Goal: Transaction & Acquisition: Purchase product/service

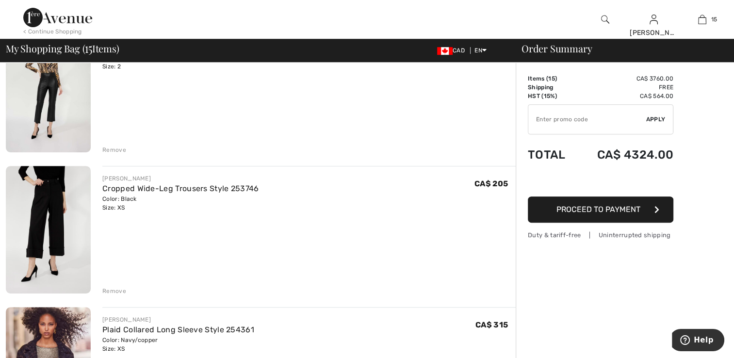
scroll to position [388, 0]
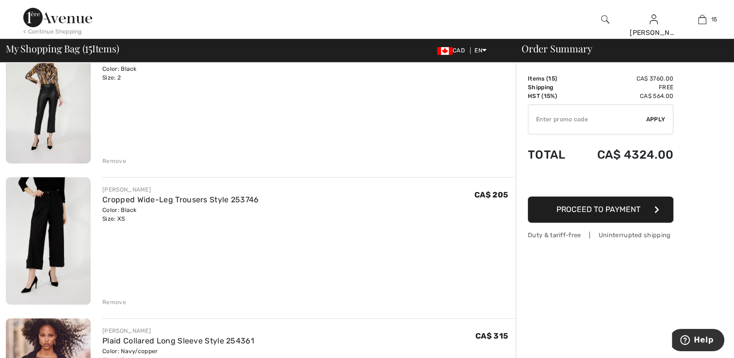
click at [31, 253] on img at bounding box center [48, 241] width 85 height 128
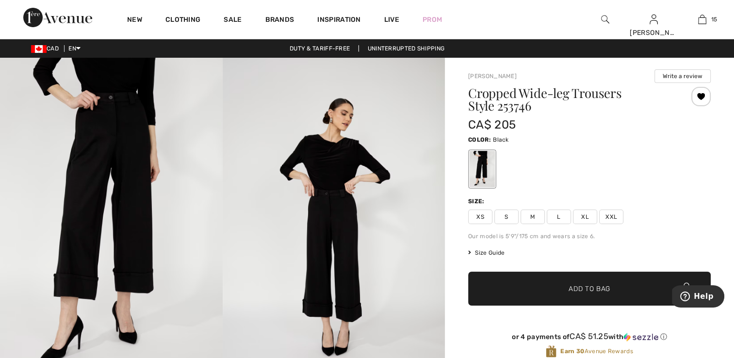
click at [477, 215] on span "XS" at bounding box center [480, 217] width 24 height 15
click at [701, 92] on div at bounding box center [700, 96] width 19 height 19
click at [700, 98] on div at bounding box center [700, 96] width 19 height 19
click at [702, 96] on div at bounding box center [700, 96] width 19 height 19
click at [698, 100] on div at bounding box center [700, 96] width 19 height 19
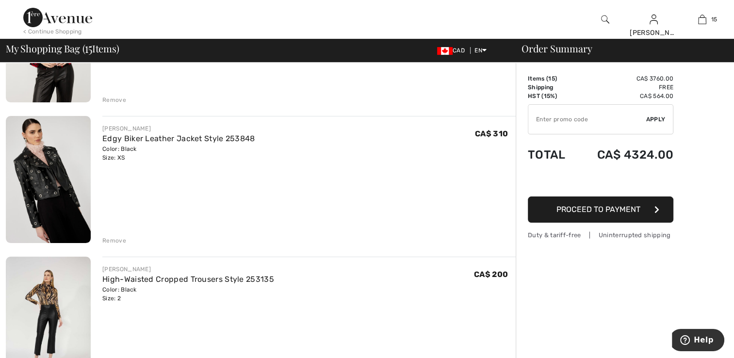
scroll to position [146, 0]
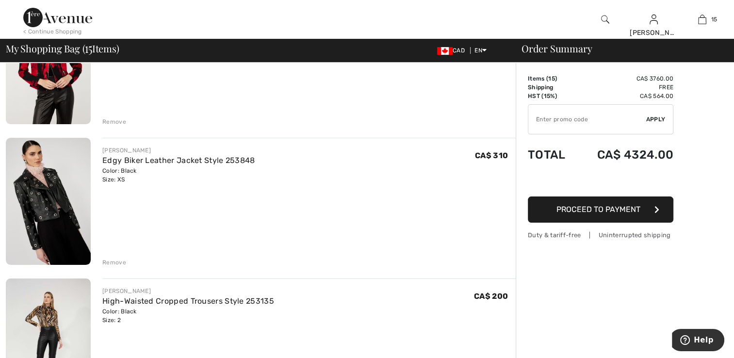
click at [52, 217] on img at bounding box center [48, 202] width 85 height 128
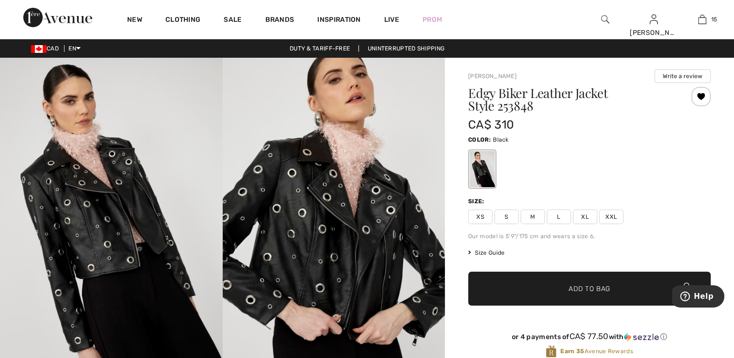
click at [486, 220] on span "XS" at bounding box center [480, 217] width 24 height 15
click at [699, 102] on div at bounding box center [700, 96] width 19 height 19
click at [699, 101] on div at bounding box center [700, 96] width 19 height 19
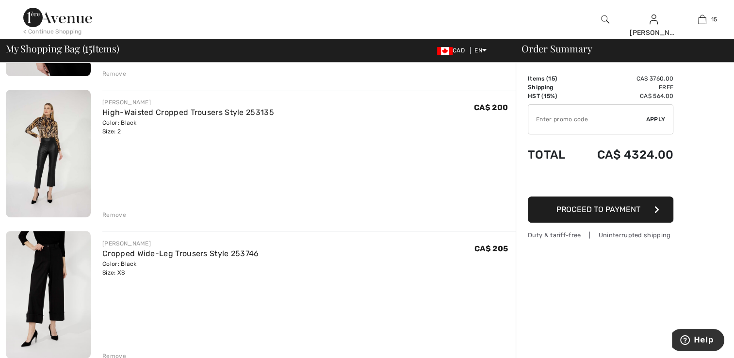
scroll to position [388, 0]
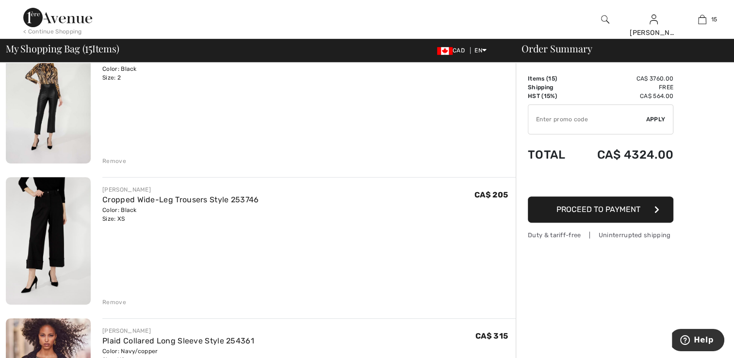
click at [36, 236] on img at bounding box center [48, 241] width 85 height 128
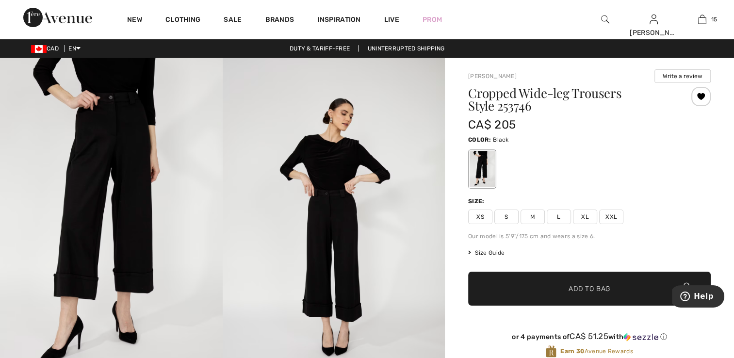
click at [701, 101] on div at bounding box center [700, 96] width 19 height 19
click at [700, 100] on div at bounding box center [700, 96] width 19 height 19
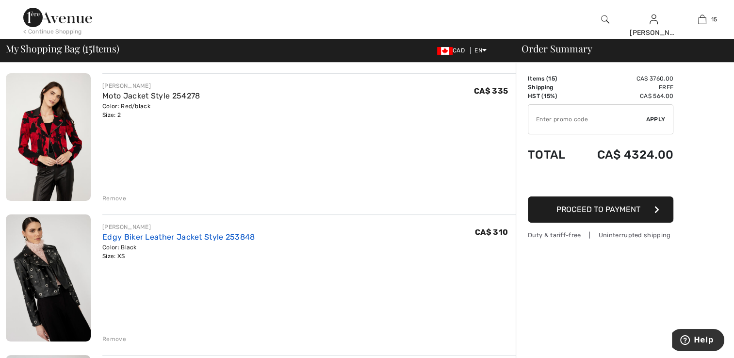
scroll to position [55, 0]
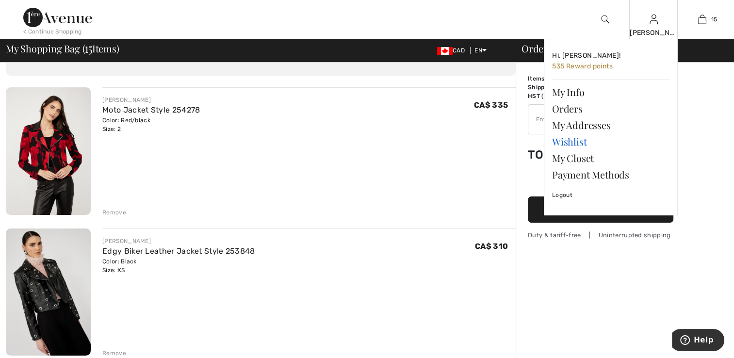
click at [586, 139] on link "Wishlist" at bounding box center [610, 141] width 117 height 16
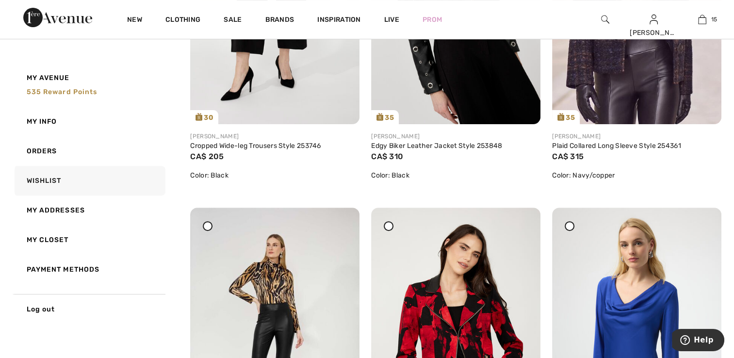
scroll to position [388, 0]
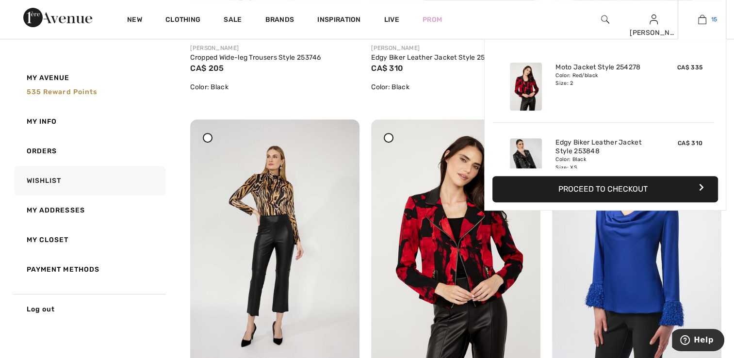
click at [702, 22] on img at bounding box center [702, 20] width 8 height 12
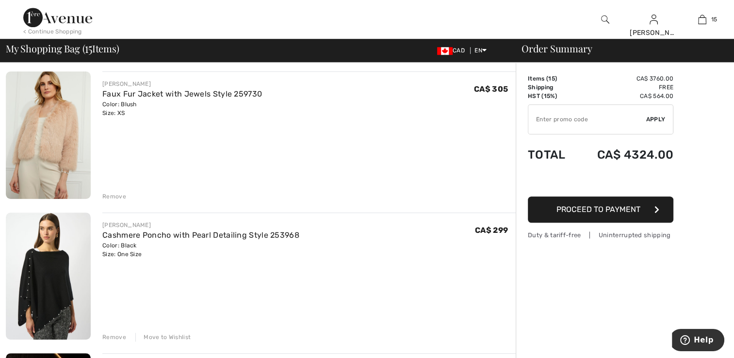
scroll to position [825, 0]
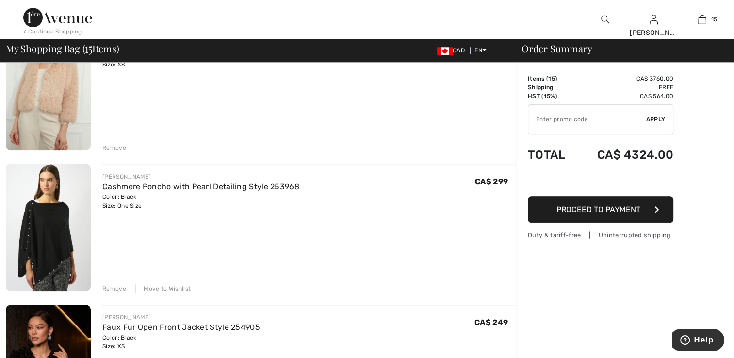
click at [160, 288] on div "Move to Wishlist" at bounding box center [162, 288] width 55 height 9
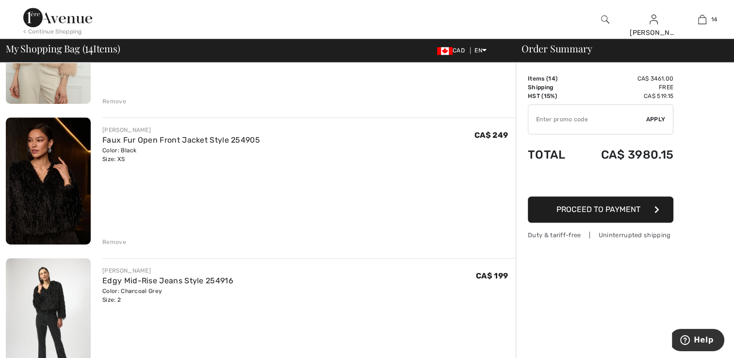
scroll to position [922, 0]
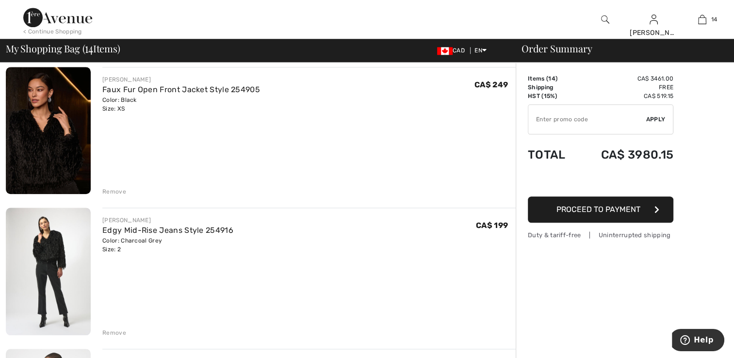
click at [66, 172] on img at bounding box center [48, 131] width 85 height 128
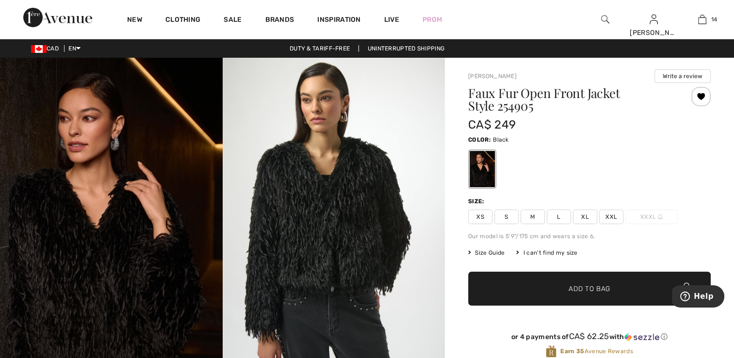
click at [480, 214] on span "XS" at bounding box center [480, 217] width 24 height 15
click at [699, 103] on div at bounding box center [700, 96] width 19 height 19
click at [699, 99] on div at bounding box center [700, 96] width 19 height 19
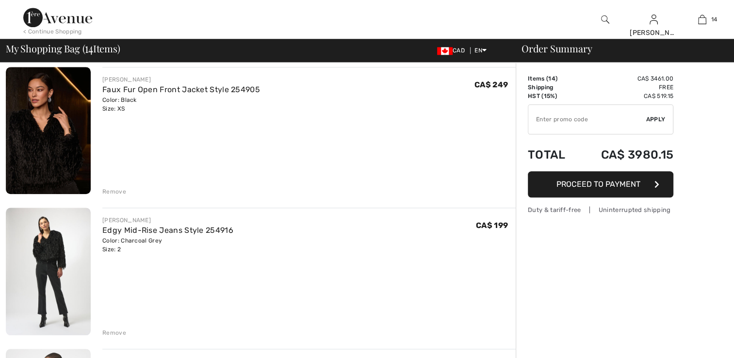
scroll to position [922, 0]
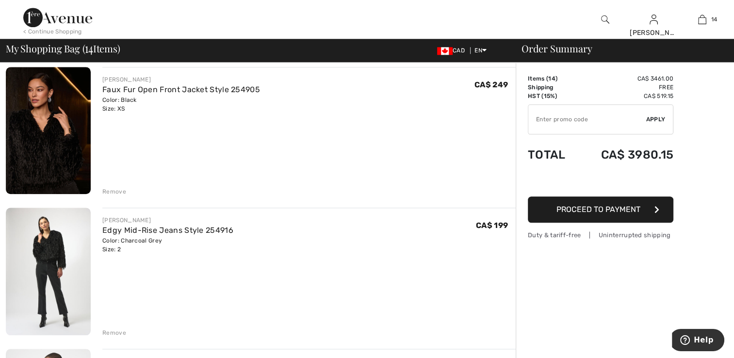
click at [118, 191] on div "Remove" at bounding box center [114, 191] width 24 height 9
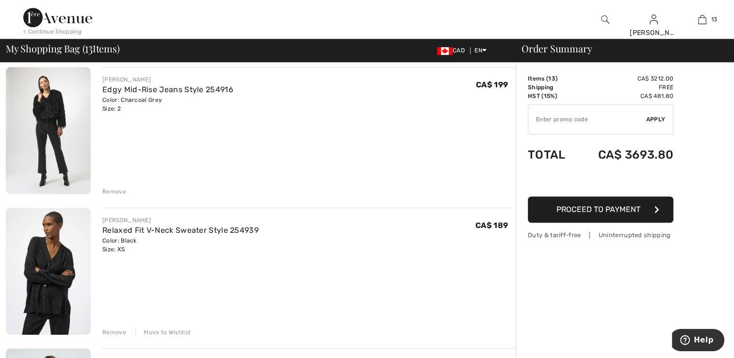
click at [62, 158] on img at bounding box center [48, 130] width 85 height 127
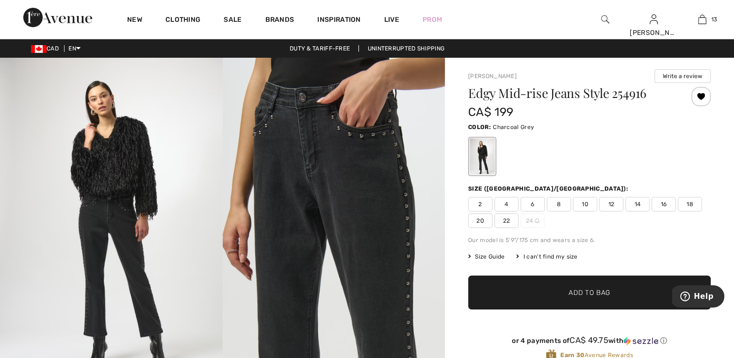
click at [482, 205] on span "2" at bounding box center [480, 204] width 24 height 15
click at [699, 96] on div at bounding box center [700, 96] width 19 height 19
click at [705, 99] on div at bounding box center [700, 96] width 19 height 19
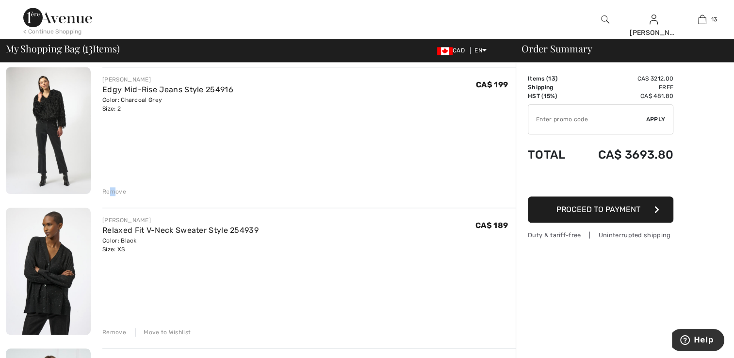
click at [113, 191] on div "Remove" at bounding box center [114, 191] width 24 height 9
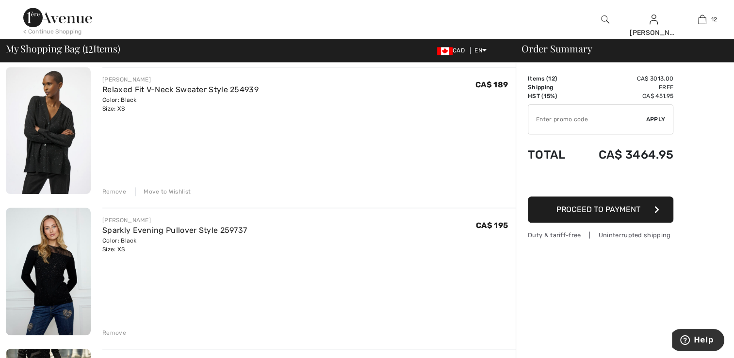
click at [149, 188] on div "Move to Wishlist" at bounding box center [162, 191] width 55 height 9
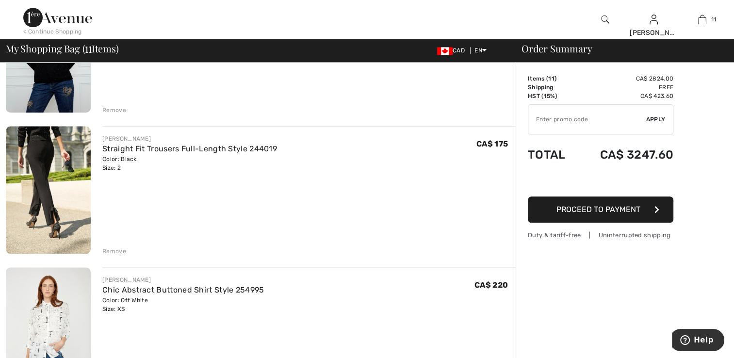
scroll to position [1019, 0]
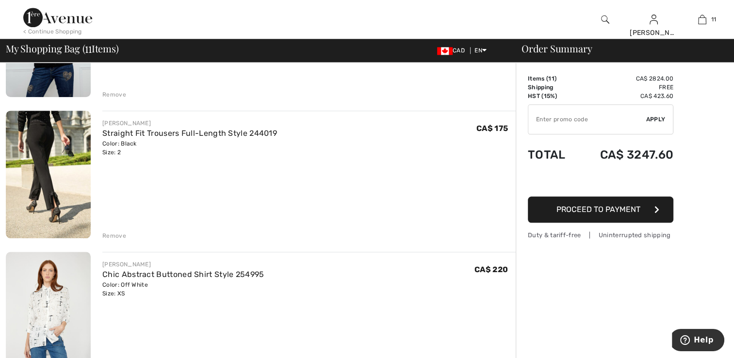
click at [43, 195] on img at bounding box center [48, 175] width 85 height 128
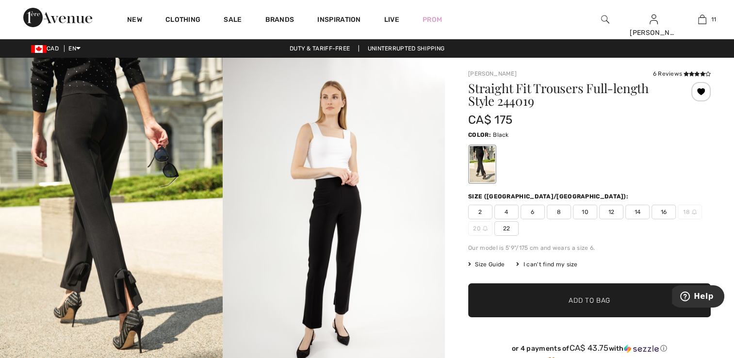
click at [484, 211] on span "2" at bounding box center [480, 212] width 24 height 15
click at [706, 98] on div at bounding box center [700, 91] width 19 height 19
click at [705, 98] on div at bounding box center [700, 91] width 19 height 19
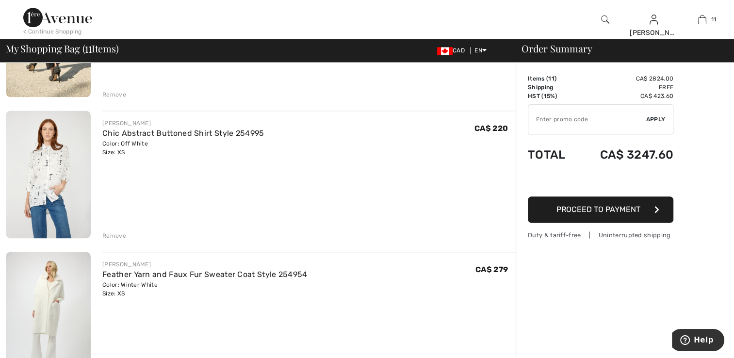
click at [109, 231] on div "Remove" at bounding box center [114, 235] width 24 height 9
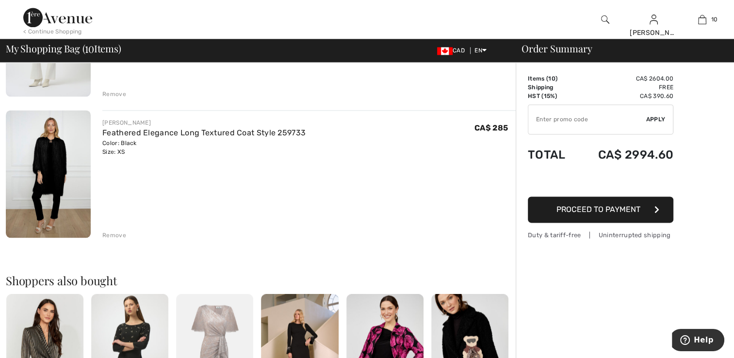
scroll to position [1306, 0]
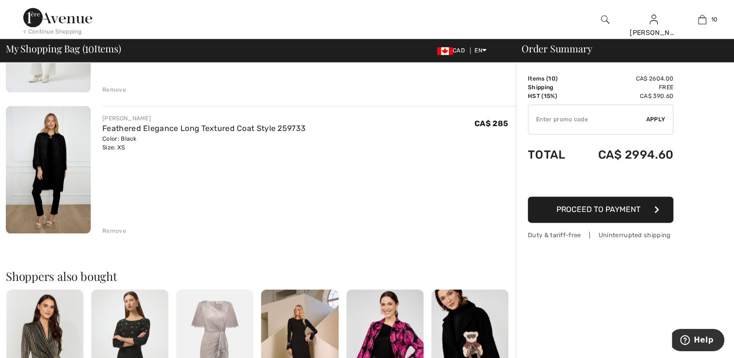
click at [50, 168] on img at bounding box center [48, 170] width 85 height 128
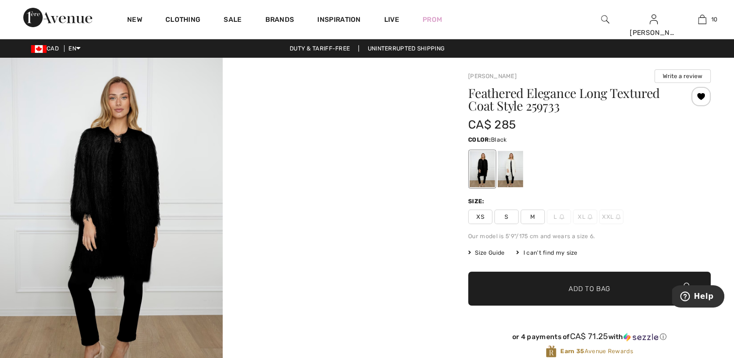
click at [704, 98] on div at bounding box center [700, 96] width 19 height 19
click at [701, 100] on div at bounding box center [700, 96] width 19 height 19
click at [483, 214] on span "XS" at bounding box center [480, 217] width 24 height 15
click at [699, 100] on div at bounding box center [700, 96] width 19 height 19
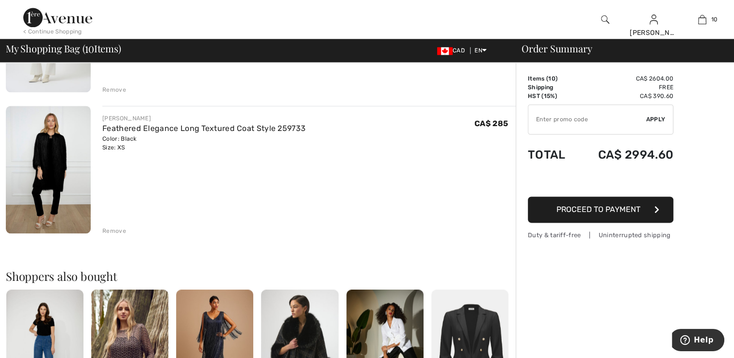
click at [117, 230] on div "Remove" at bounding box center [114, 231] width 24 height 9
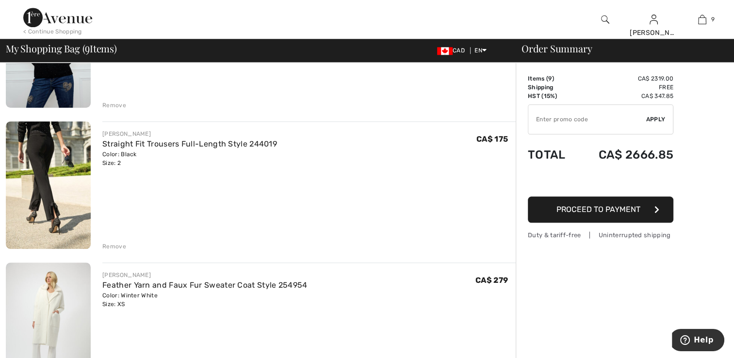
scroll to position [966, 0]
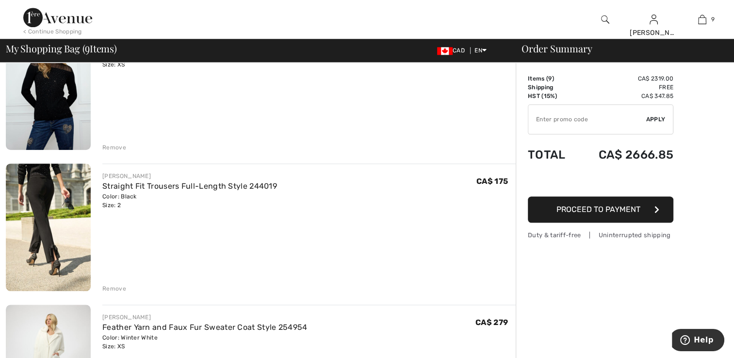
click at [111, 286] on div "Remove" at bounding box center [114, 288] width 24 height 9
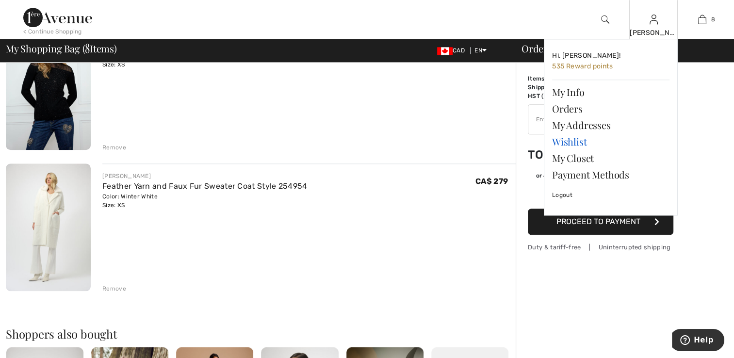
click at [582, 147] on link "Wishlist" at bounding box center [610, 141] width 117 height 16
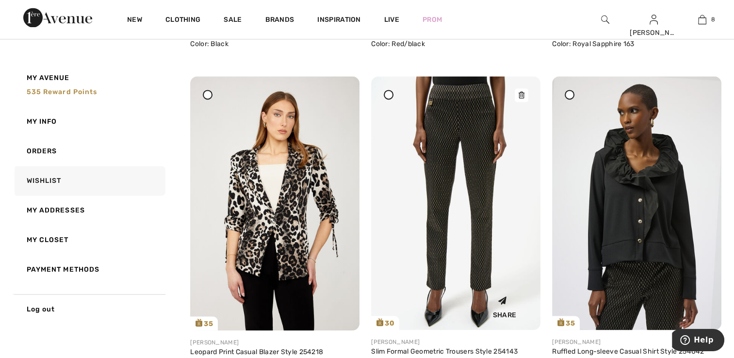
scroll to position [1456, 0]
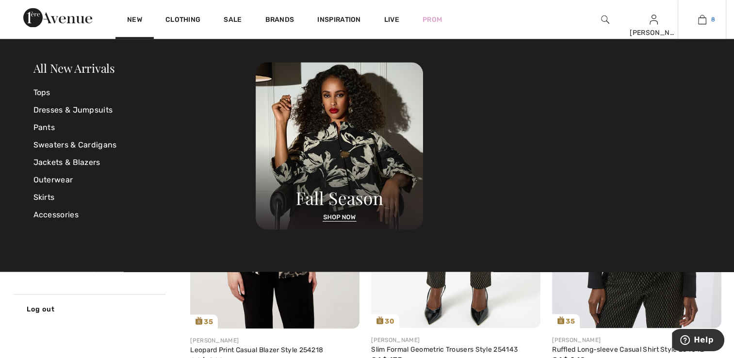
click at [702, 18] on img at bounding box center [702, 20] width 8 height 12
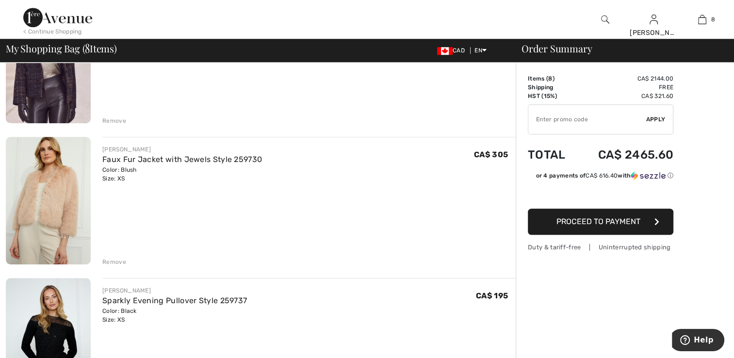
scroll to position [728, 0]
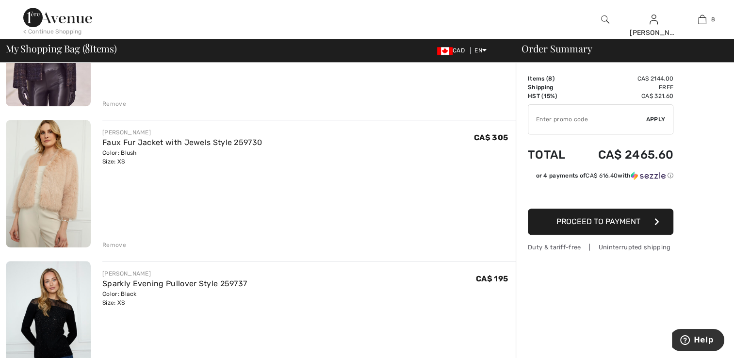
click at [50, 197] on img at bounding box center [48, 184] width 85 height 128
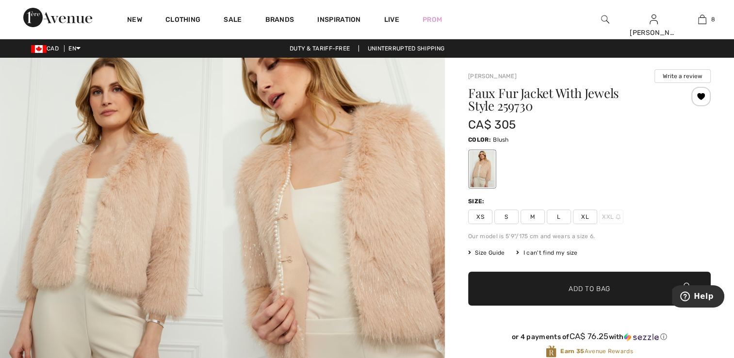
drag, startPoint x: 480, startPoint y: 218, endPoint x: 490, endPoint y: 214, distance: 10.9
click at [480, 218] on span "XS" at bounding box center [480, 217] width 24 height 15
click at [705, 99] on div at bounding box center [700, 96] width 19 height 19
click at [697, 99] on div at bounding box center [700, 96] width 19 height 19
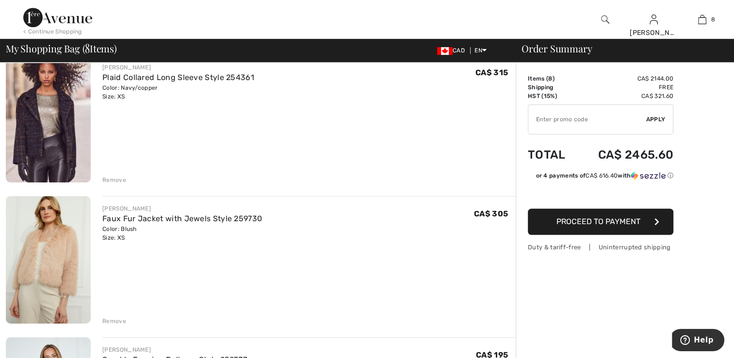
scroll to position [654, 0]
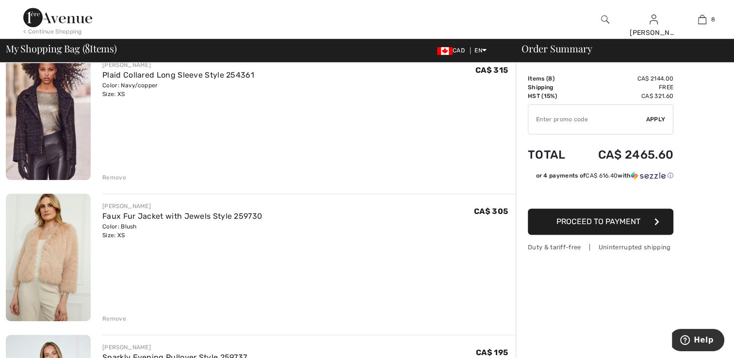
click at [110, 316] on div "Remove" at bounding box center [114, 318] width 24 height 9
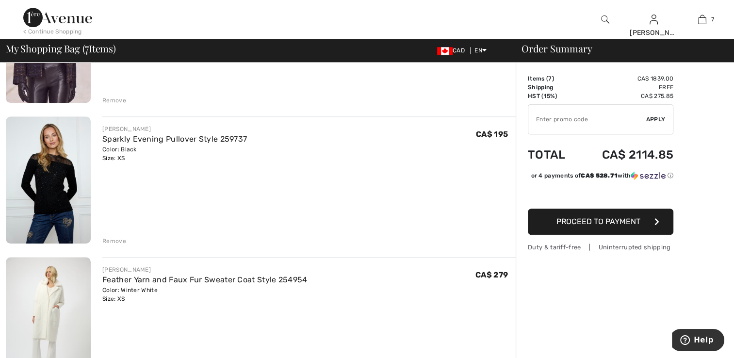
scroll to position [751, 0]
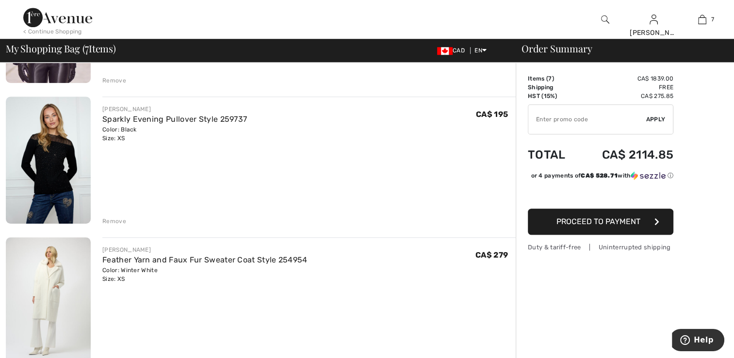
click at [108, 219] on div "Remove" at bounding box center [114, 221] width 24 height 9
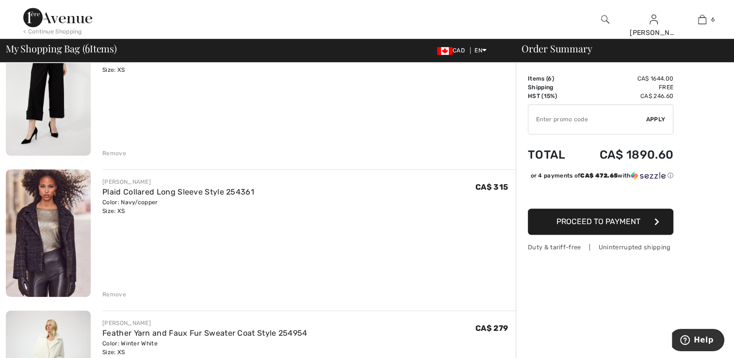
scroll to position [557, 0]
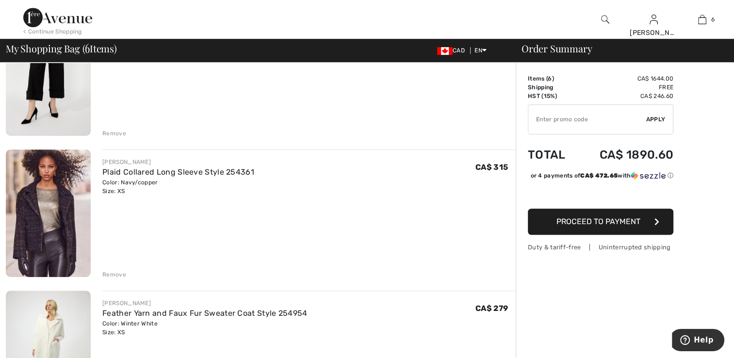
click at [60, 234] on img at bounding box center [48, 213] width 85 height 128
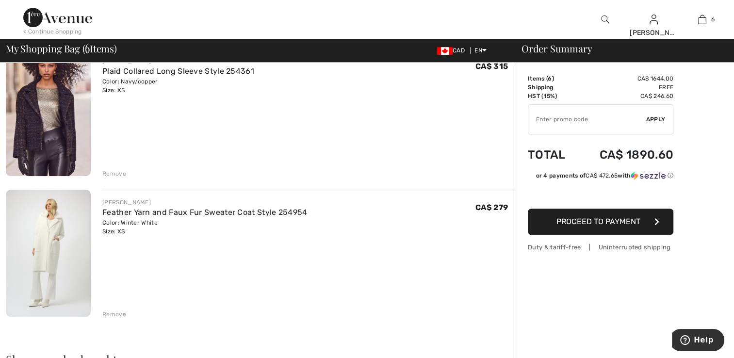
scroll to position [660, 0]
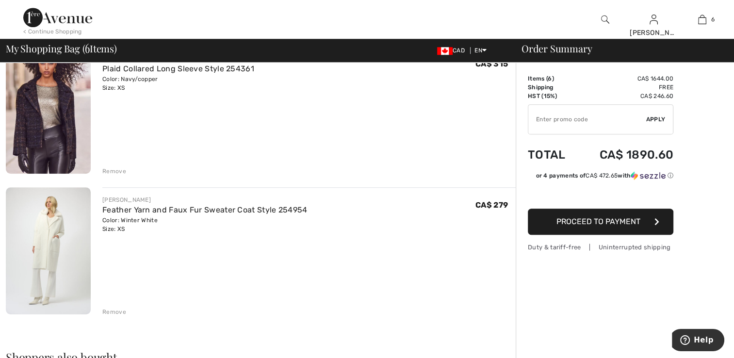
click at [63, 253] on img at bounding box center [48, 250] width 85 height 127
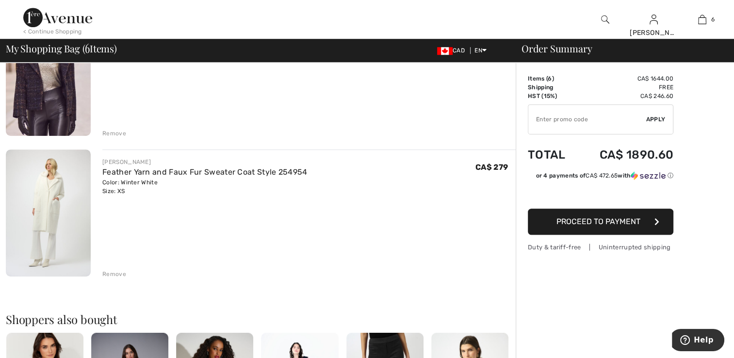
scroll to position [709, 0]
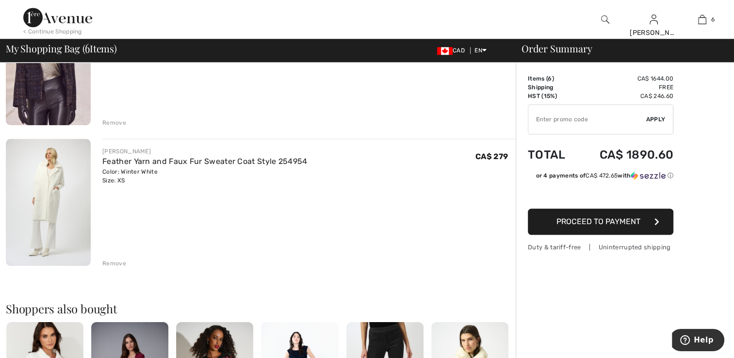
click at [65, 224] on img at bounding box center [48, 202] width 85 height 127
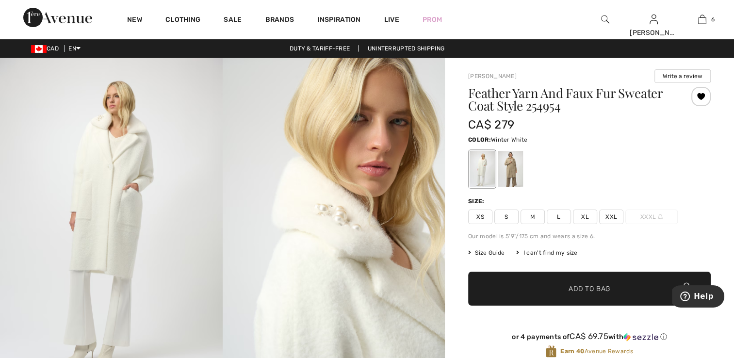
click at [480, 214] on span "XS" at bounding box center [480, 217] width 24 height 15
click at [699, 98] on div at bounding box center [700, 96] width 19 height 19
click at [703, 98] on div at bounding box center [700, 96] width 19 height 19
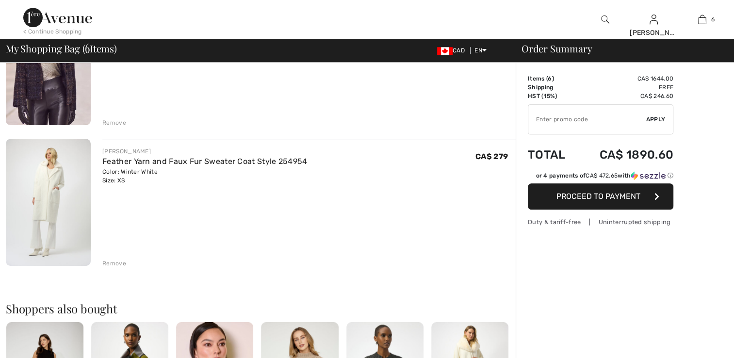
scroll to position [709, 0]
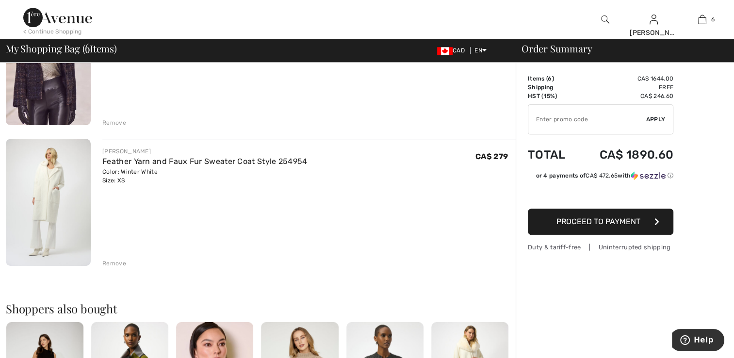
click at [112, 263] on div "Remove" at bounding box center [114, 263] width 24 height 9
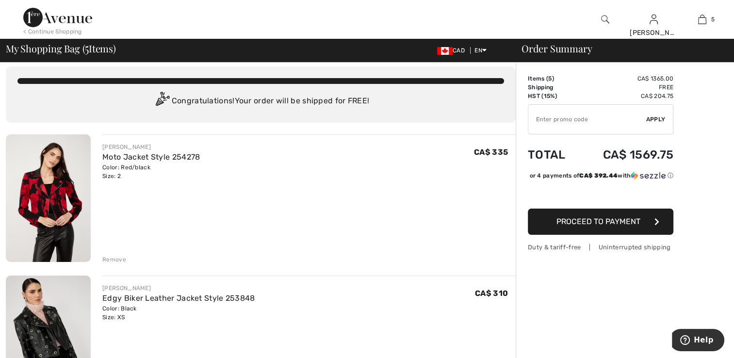
scroll to position [0, 0]
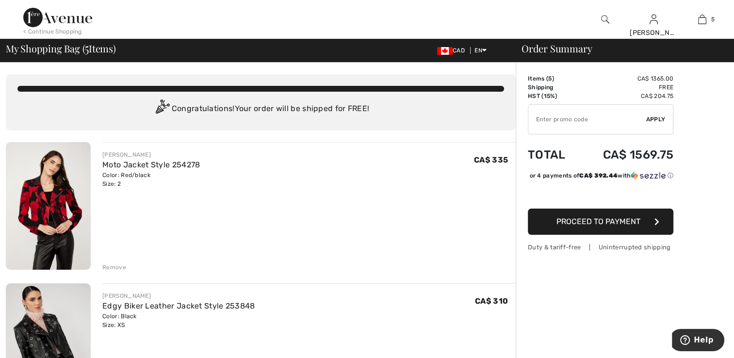
click at [59, 209] on img at bounding box center [48, 206] width 85 height 128
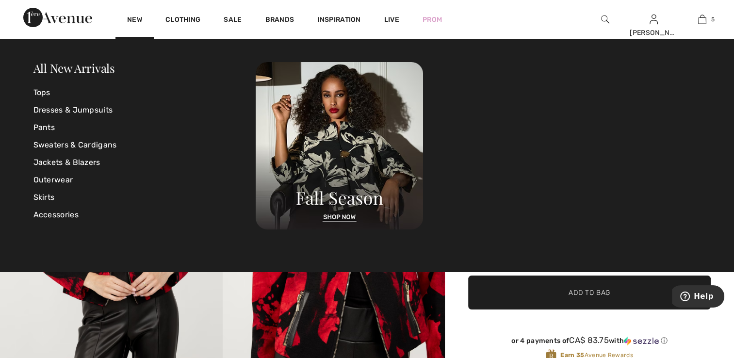
click at [131, 16] on link "New" at bounding box center [134, 21] width 15 height 10
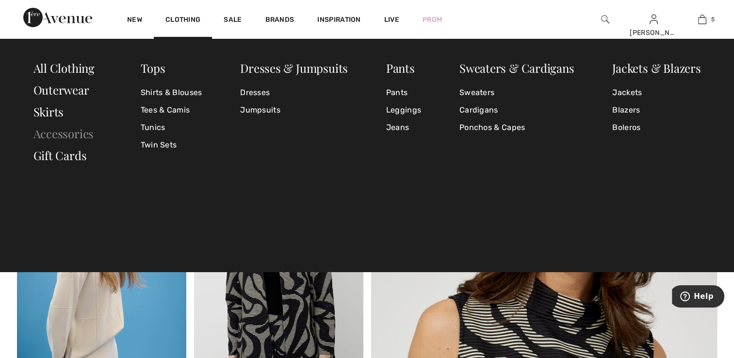
click at [68, 131] on link "Accessories" at bounding box center [63, 134] width 61 height 16
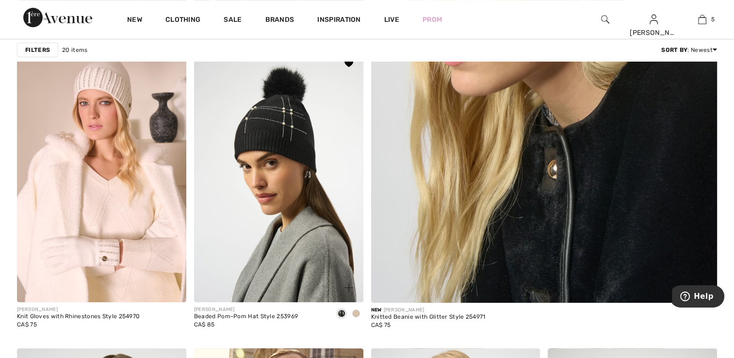
scroll to position [388, 0]
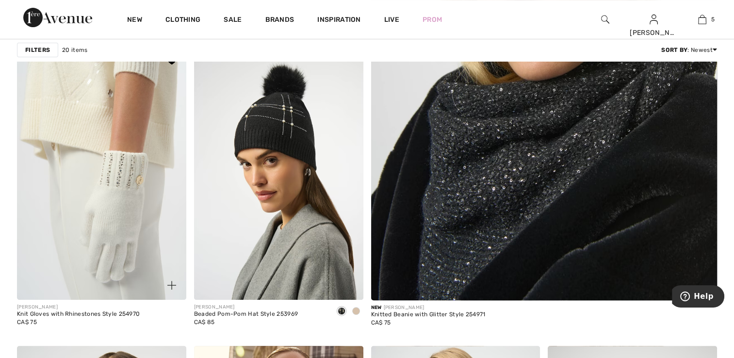
click at [112, 217] on img at bounding box center [101, 173] width 169 height 254
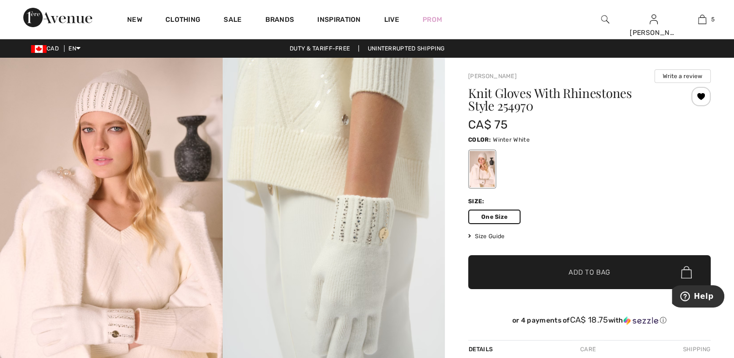
click at [701, 103] on div at bounding box center [700, 96] width 19 height 19
click at [701, 102] on div "Removed from Wishlist" at bounding box center [700, 96] width 19 height 19
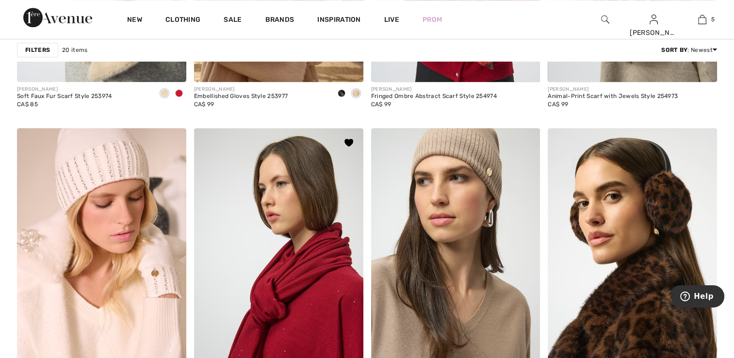
scroll to position [922, 0]
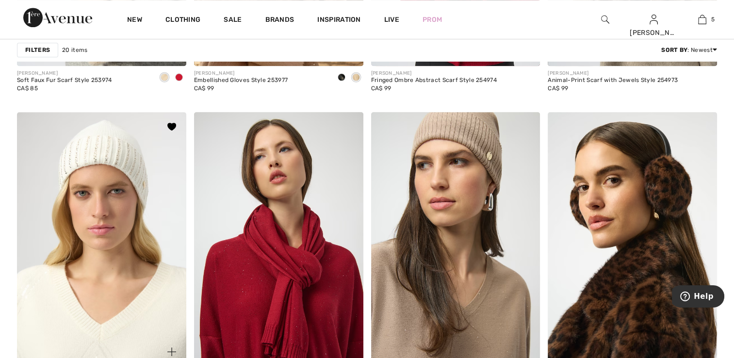
click at [125, 252] on img at bounding box center [101, 239] width 169 height 254
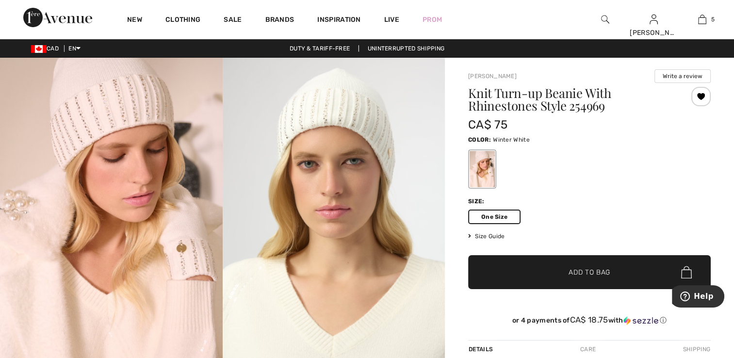
click at [702, 101] on div at bounding box center [700, 96] width 19 height 19
click at [702, 101] on div "Removed from Wishlist" at bounding box center [700, 96] width 19 height 19
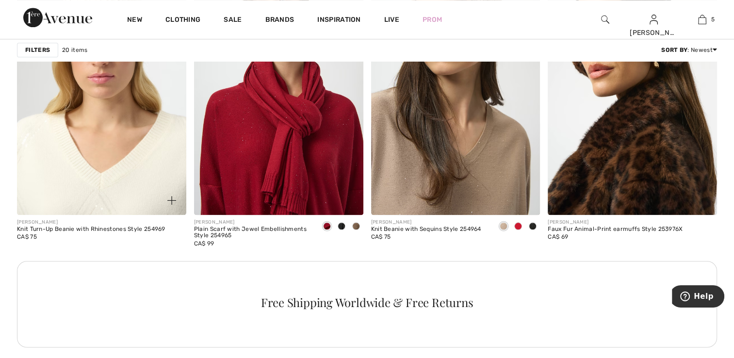
scroll to position [1116, 0]
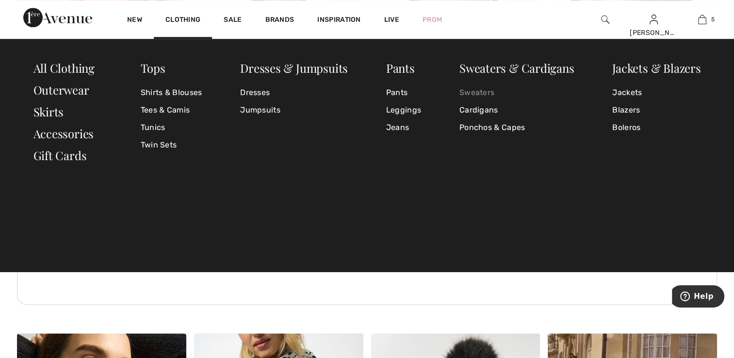
click at [483, 94] on link "Sweaters" at bounding box center [517, 92] width 115 height 17
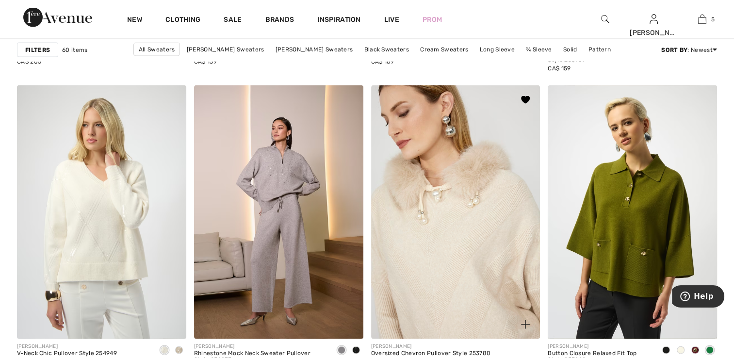
scroll to position [1989, 0]
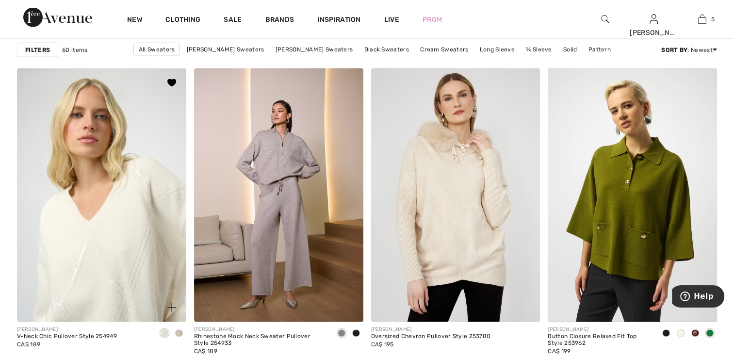
click at [117, 182] on img at bounding box center [101, 195] width 169 height 254
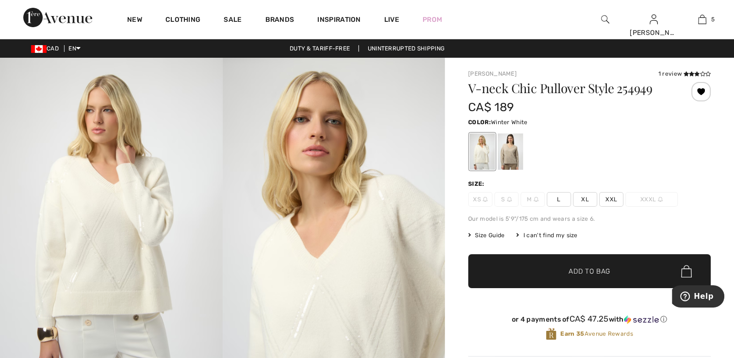
click at [483, 151] on div at bounding box center [482, 151] width 25 height 36
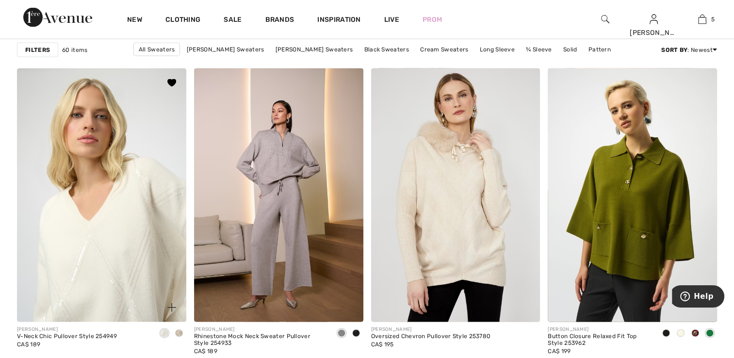
click at [82, 188] on img at bounding box center [101, 195] width 169 height 254
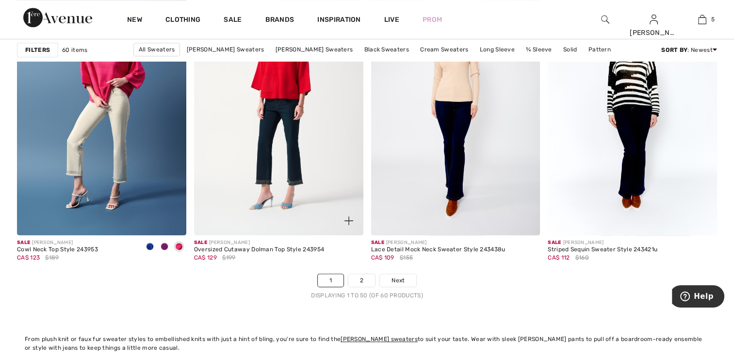
scroll to position [4416, 0]
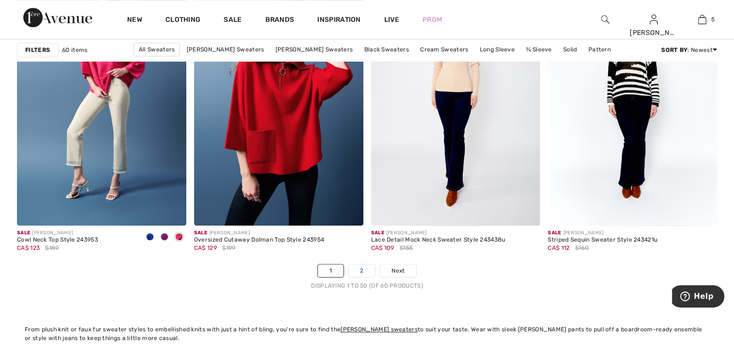
click at [354, 271] on link "2" at bounding box center [361, 270] width 27 height 13
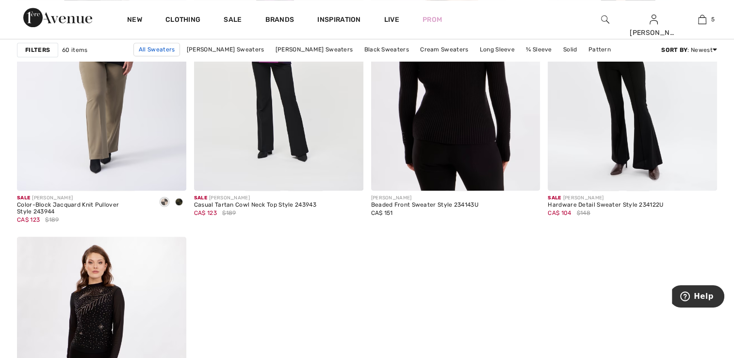
scroll to position [776, 0]
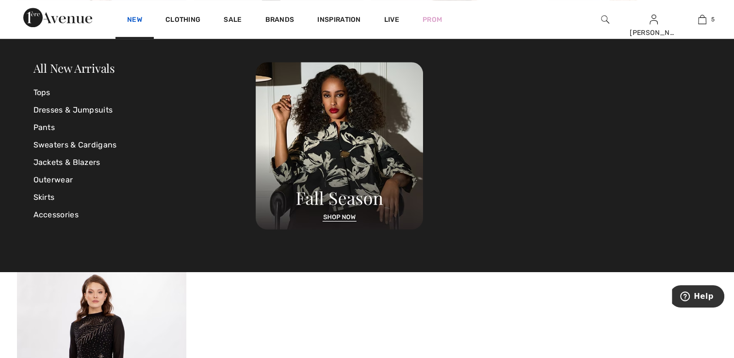
click at [131, 17] on link "New" at bounding box center [134, 21] width 15 height 10
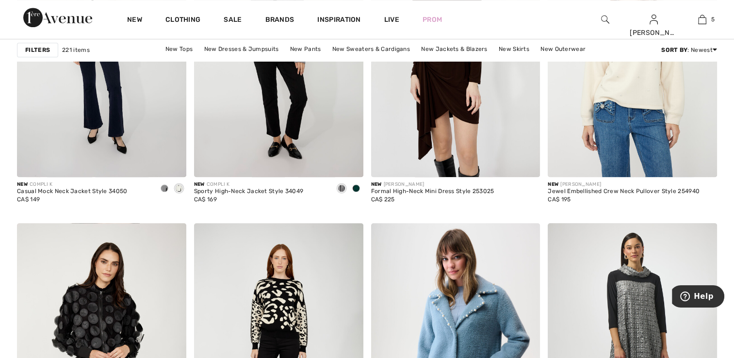
scroll to position [851, 0]
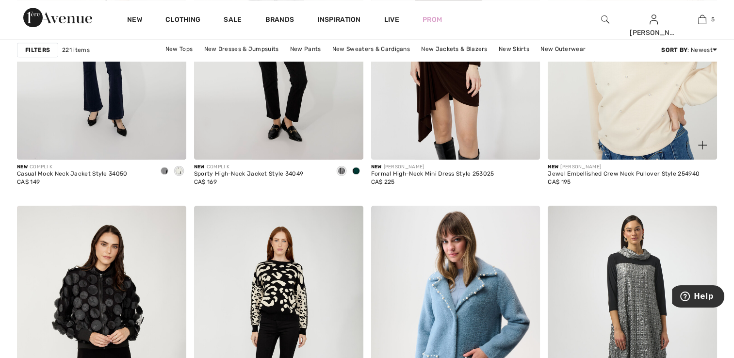
click at [646, 89] on img at bounding box center [632, 33] width 169 height 254
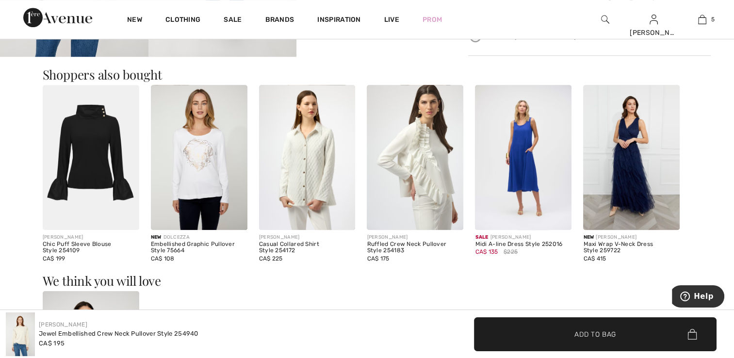
scroll to position [555, 0]
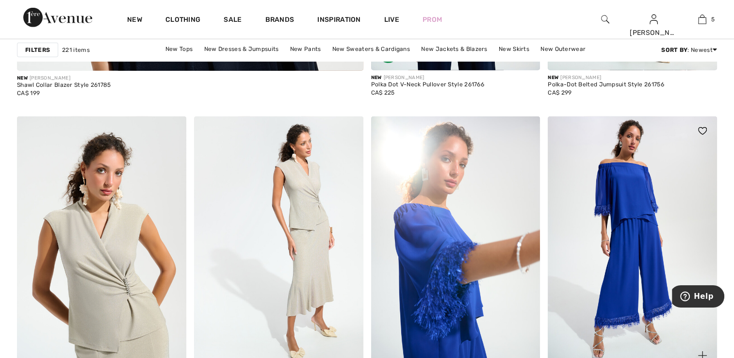
scroll to position [2958, 0]
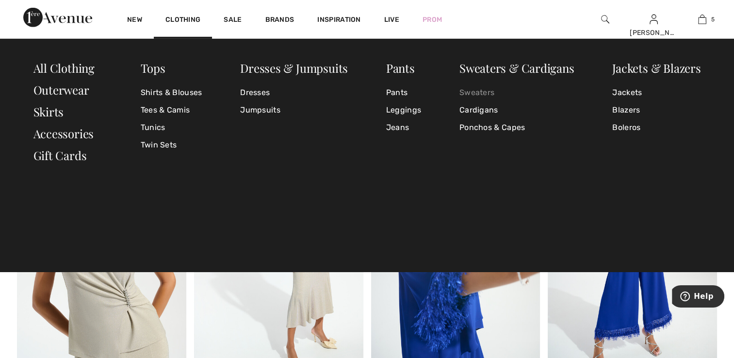
click at [479, 90] on link "Sweaters" at bounding box center [517, 92] width 115 height 17
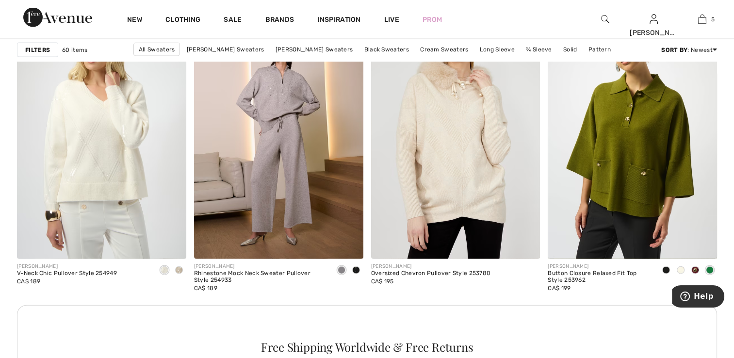
scroll to position [2057, 0]
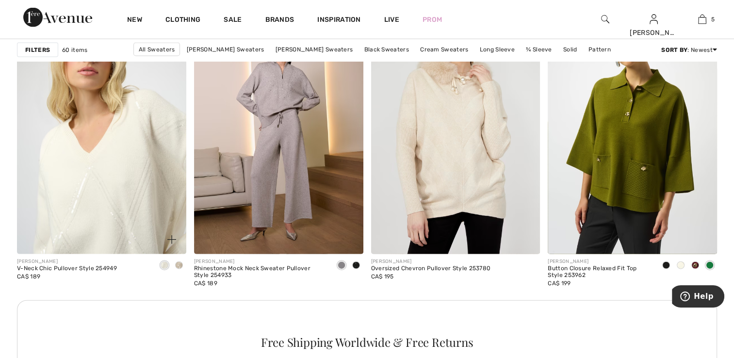
click at [90, 149] on img at bounding box center [101, 127] width 169 height 254
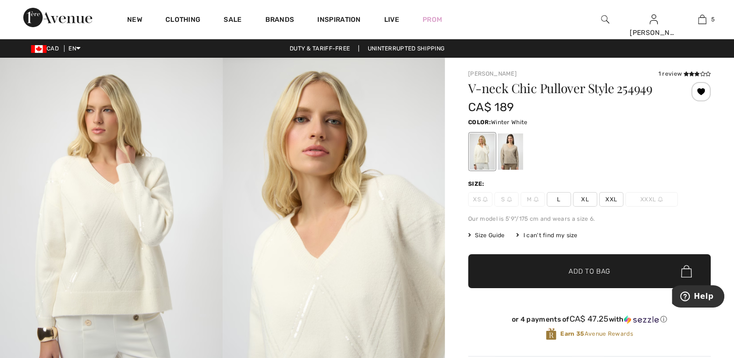
click at [477, 158] on div at bounding box center [482, 151] width 25 height 36
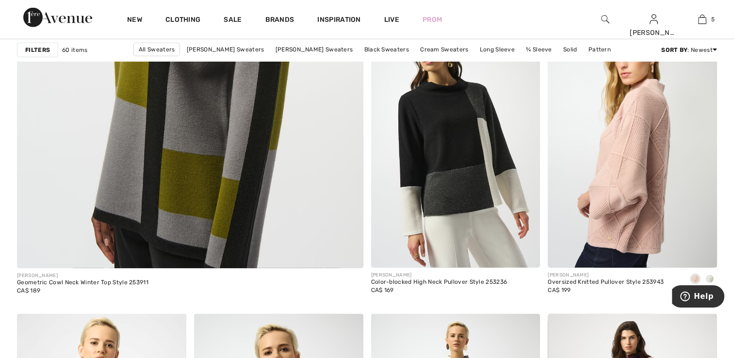
scroll to position [2771, 0]
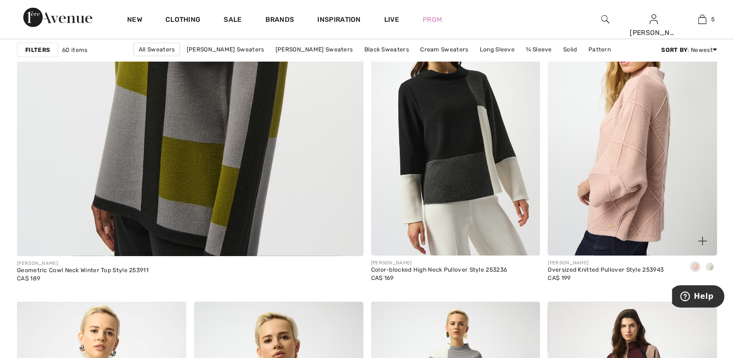
click at [710, 263] on span at bounding box center [710, 267] width 8 height 8
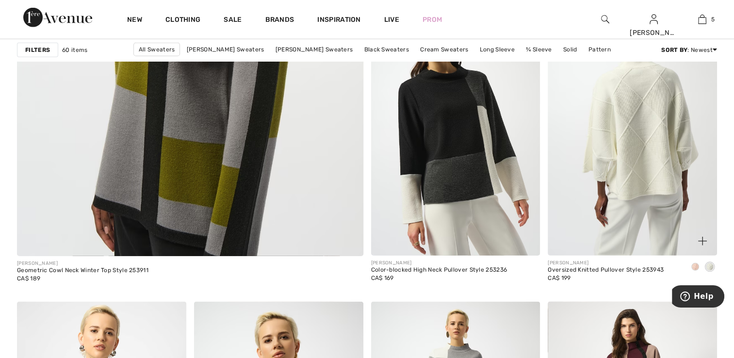
click at [626, 180] on img at bounding box center [632, 129] width 169 height 254
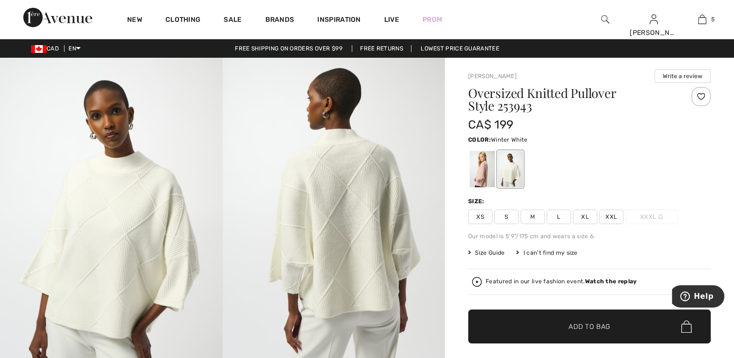
click at [601, 280] on strong "Watch the replay" at bounding box center [611, 281] width 52 height 7
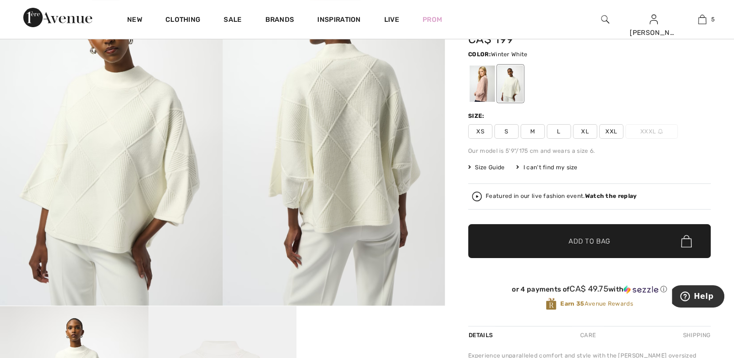
scroll to position [97, 0]
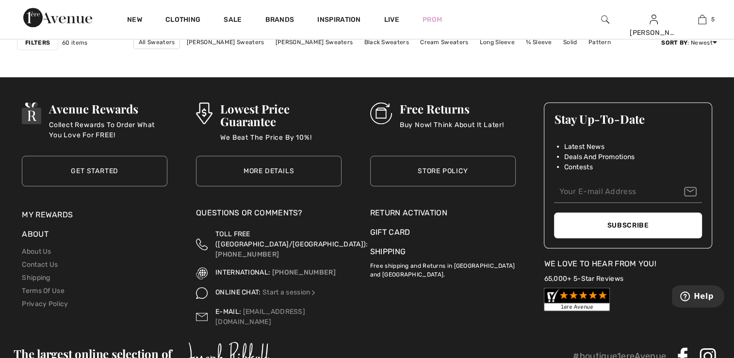
scroll to position [4567, 0]
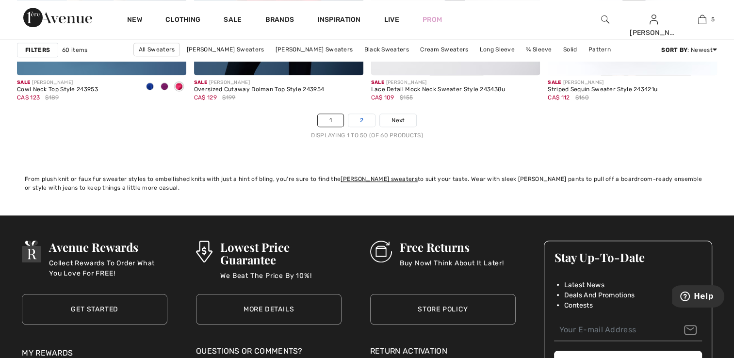
click at [362, 120] on link "2" at bounding box center [361, 120] width 27 height 13
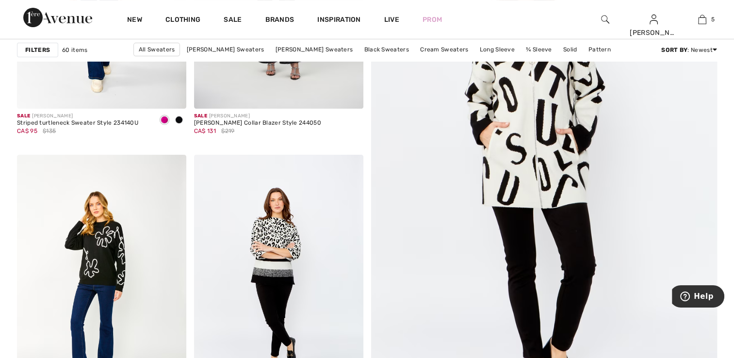
scroll to position [260, 0]
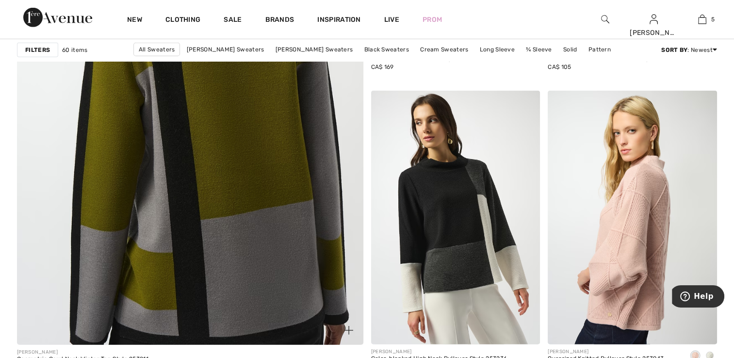
scroll to position [2723, 0]
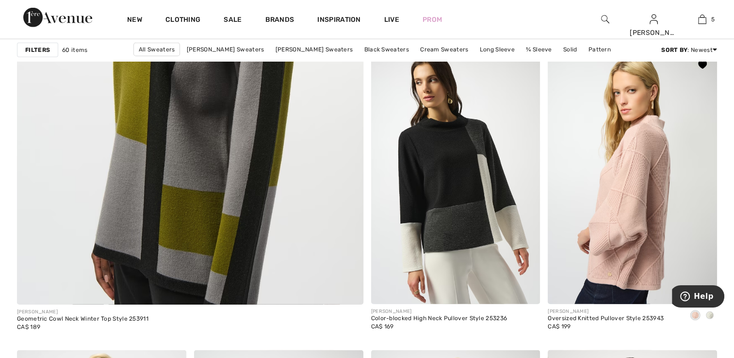
click at [710, 315] on span at bounding box center [710, 316] width 8 height 8
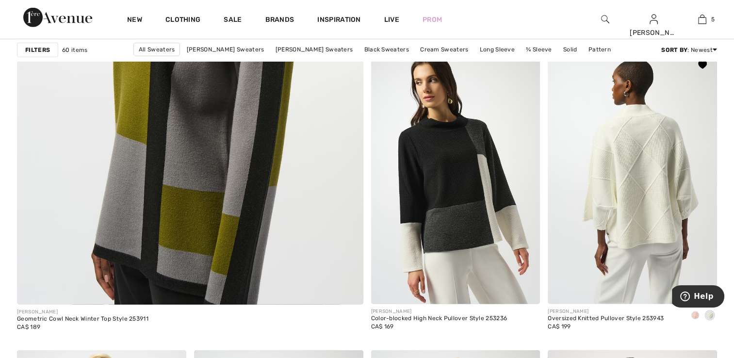
click at [614, 230] on img at bounding box center [632, 177] width 169 height 254
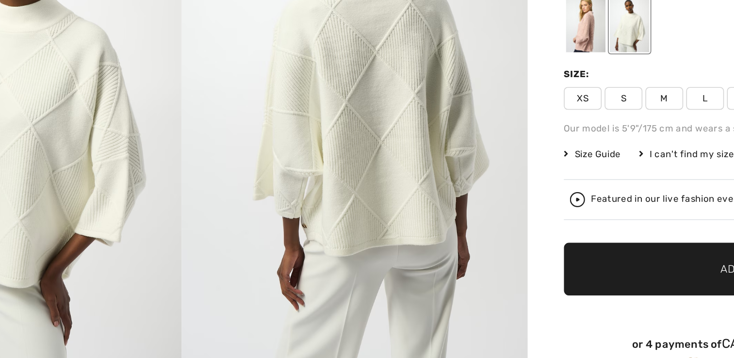
scroll to position [28, 0]
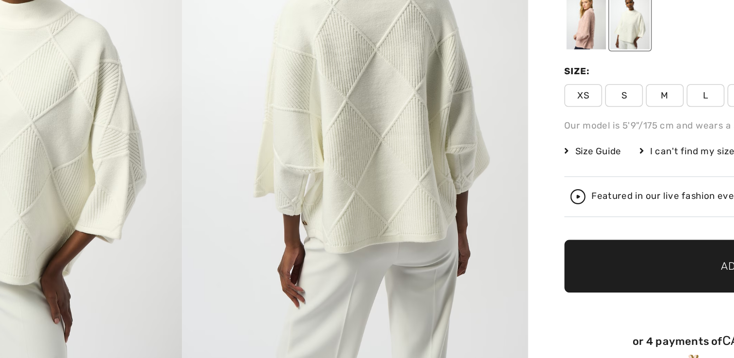
click at [476, 185] on span "XS" at bounding box center [480, 189] width 24 height 15
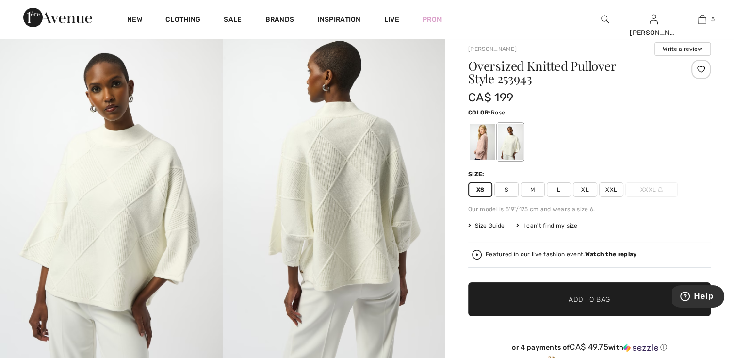
scroll to position [0, 0]
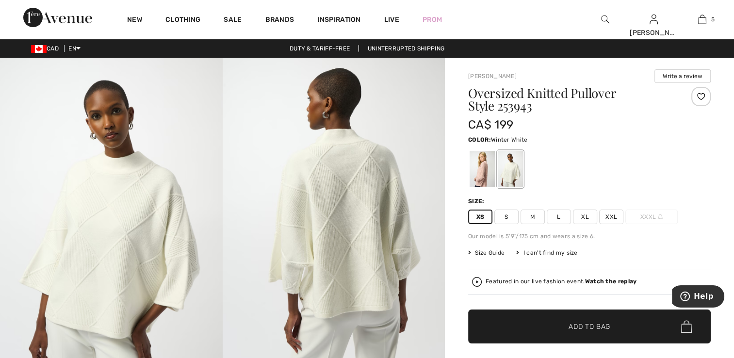
click at [513, 170] on div at bounding box center [510, 169] width 25 height 36
click at [697, 97] on div at bounding box center [700, 96] width 19 height 19
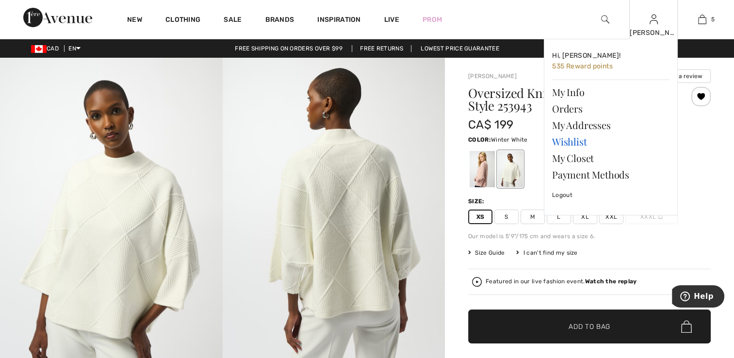
click at [573, 143] on link "Wishlist" at bounding box center [610, 141] width 117 height 16
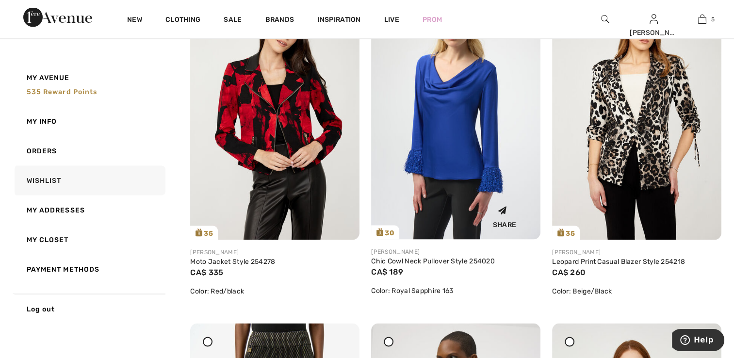
scroll to position [1892, 0]
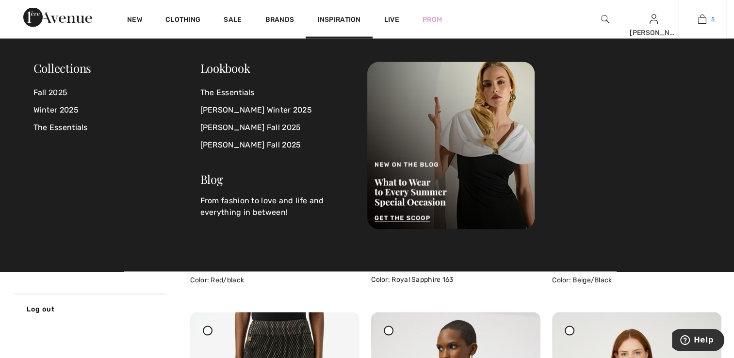
click at [703, 18] on img at bounding box center [702, 20] width 8 height 12
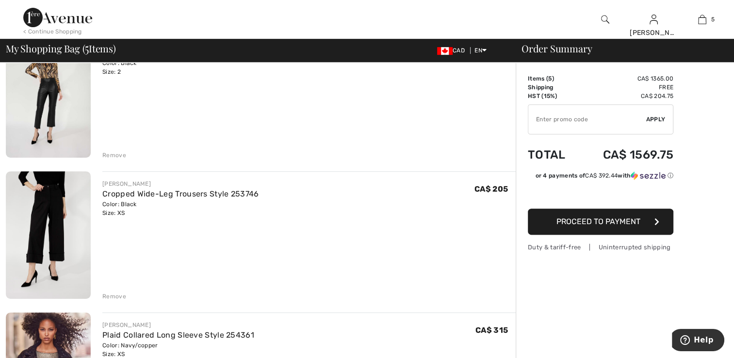
scroll to position [388, 0]
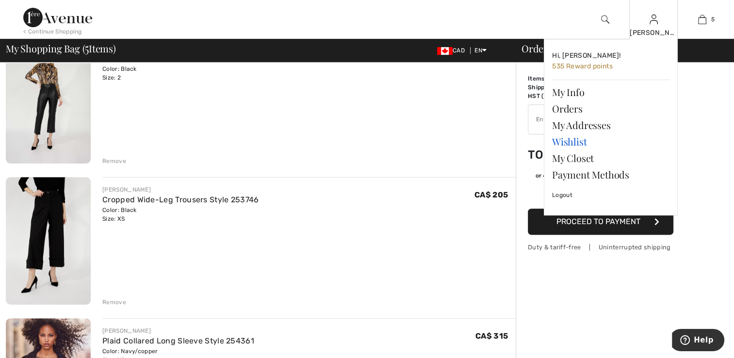
click at [568, 145] on link "Wishlist" at bounding box center [610, 141] width 117 height 16
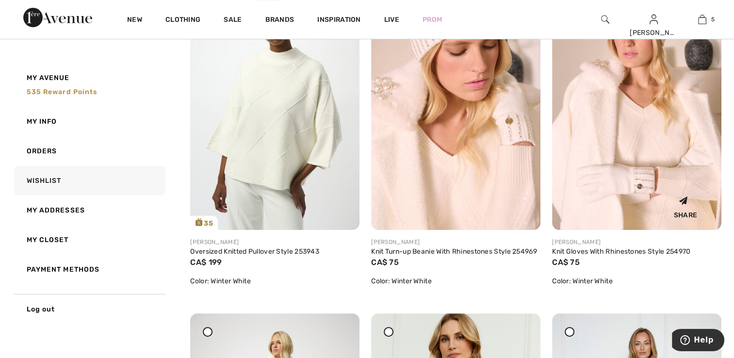
scroll to position [437, 0]
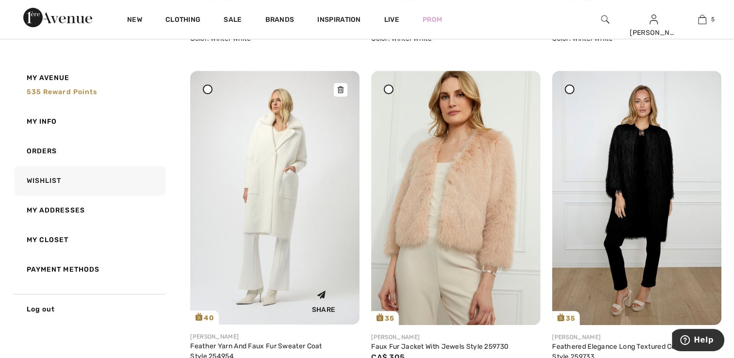
click at [267, 186] on img at bounding box center [274, 198] width 169 height 254
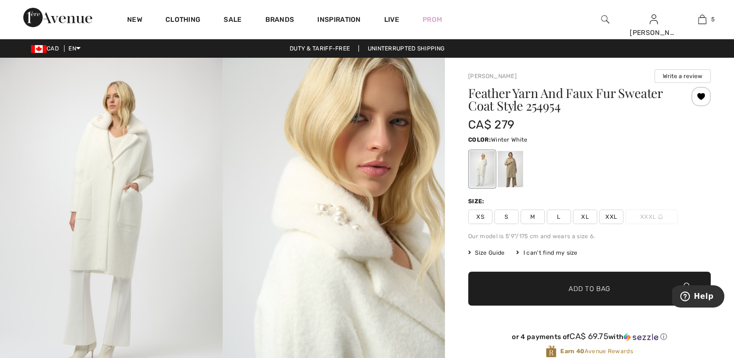
click at [485, 216] on span "XS" at bounding box center [480, 217] width 24 height 15
click at [582, 284] on span "Add to Bag" at bounding box center [590, 289] width 42 height 10
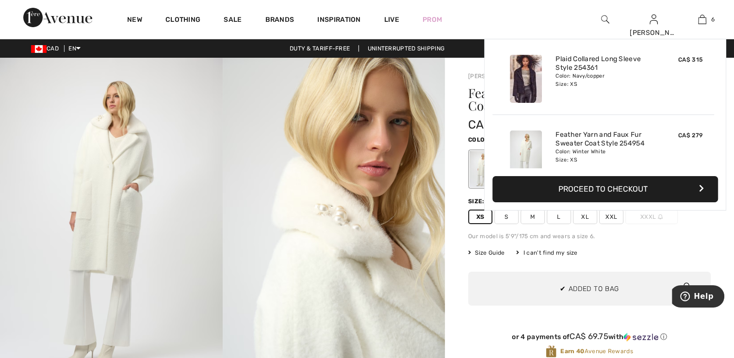
scroll to position [332, 0]
